Goal: Navigation & Orientation: Find specific page/section

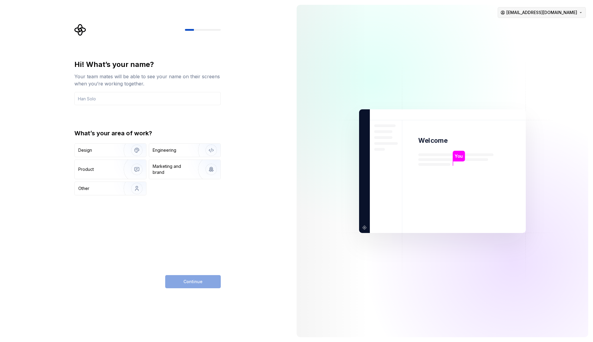
click at [574, 14] on html "Hi! What’s your name? Your team mates will be able to see your name on their sc…" at bounding box center [296, 171] width 593 height 342
click at [421, 42] on html "Hi! What’s your name? Your team mates will be able to see your name on their sc…" at bounding box center [296, 171] width 593 height 342
